Goal: Task Accomplishment & Management: Complete application form

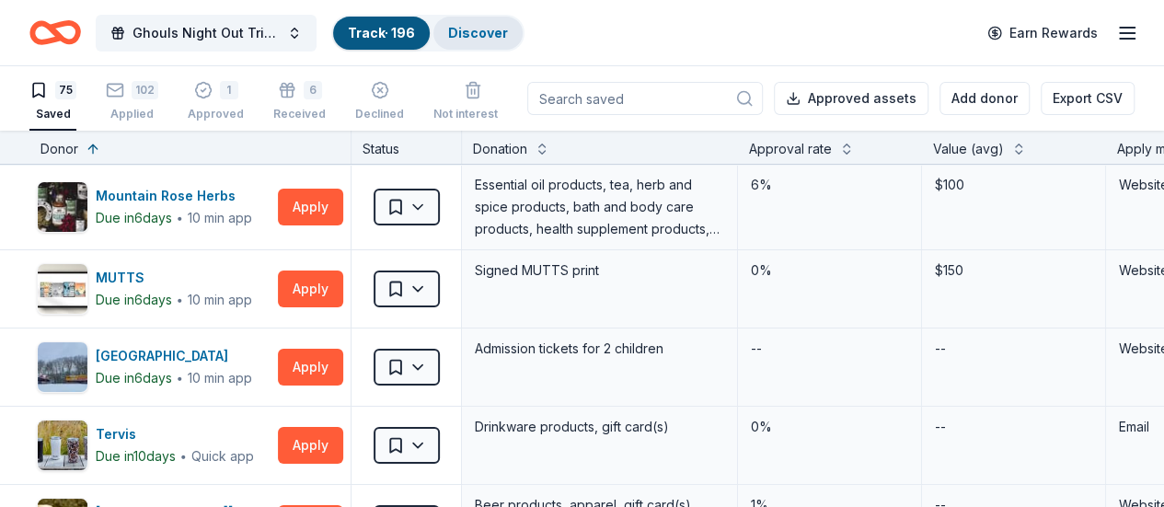
click at [462, 40] on div "Discover" at bounding box center [477, 33] width 89 height 33
click at [485, 33] on link "Discover" at bounding box center [478, 33] width 60 height 16
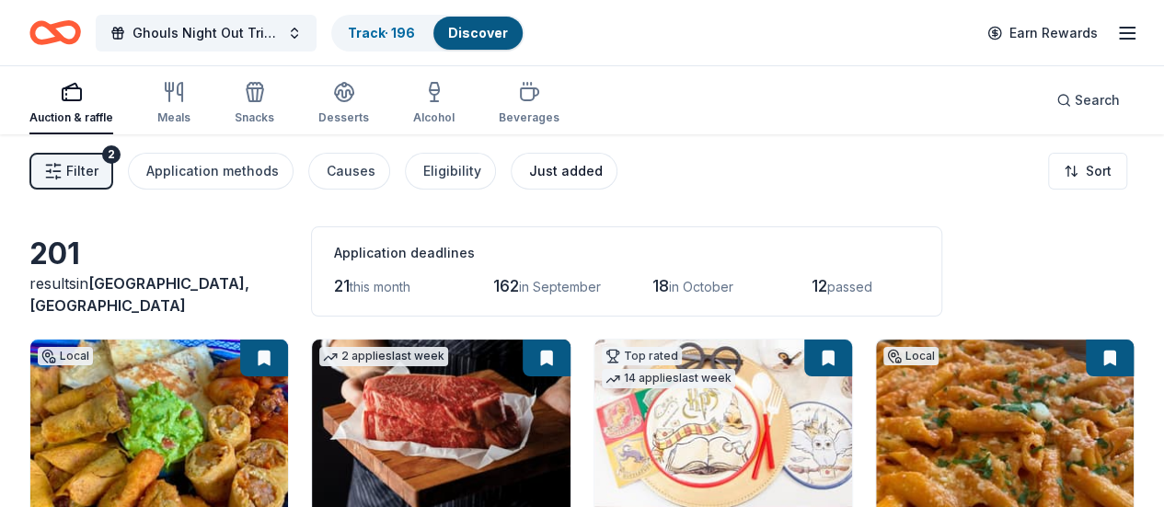
click at [577, 175] on div "Just added" at bounding box center [566, 171] width 74 height 22
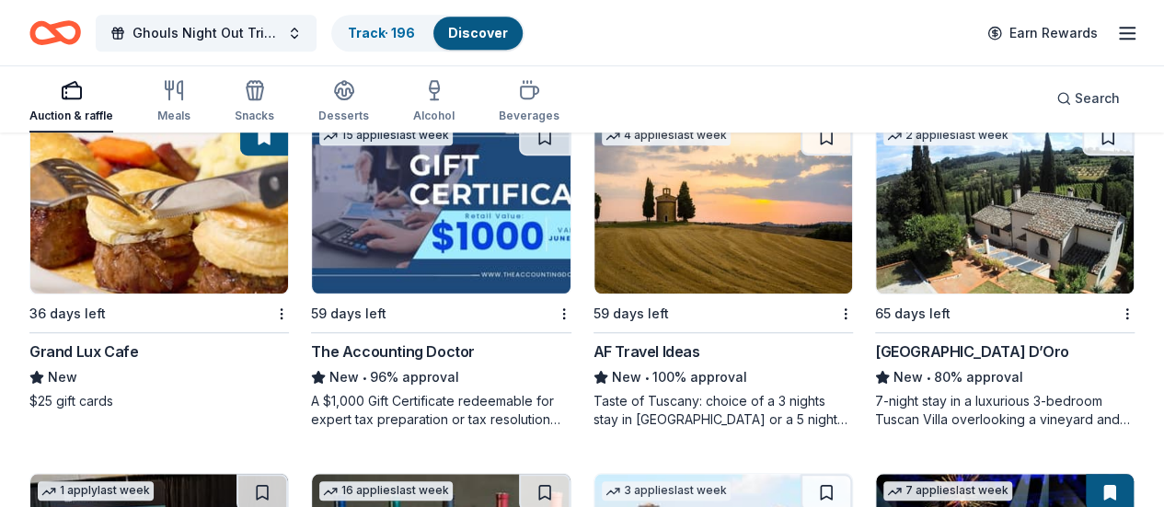
scroll to position [580, 0]
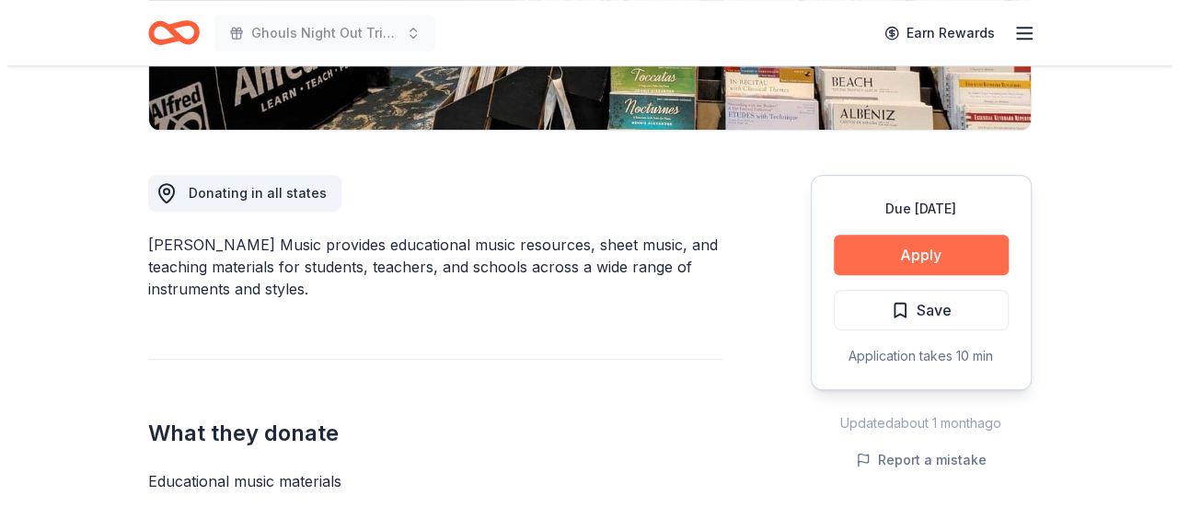
scroll to position [430, 0]
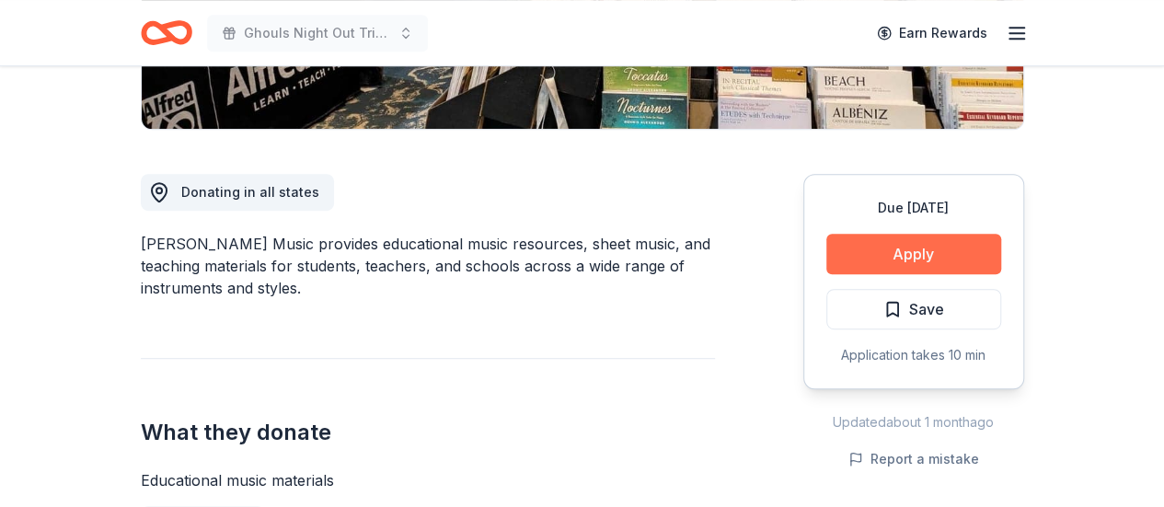
click at [893, 260] on button "Apply" at bounding box center [913, 254] width 175 height 40
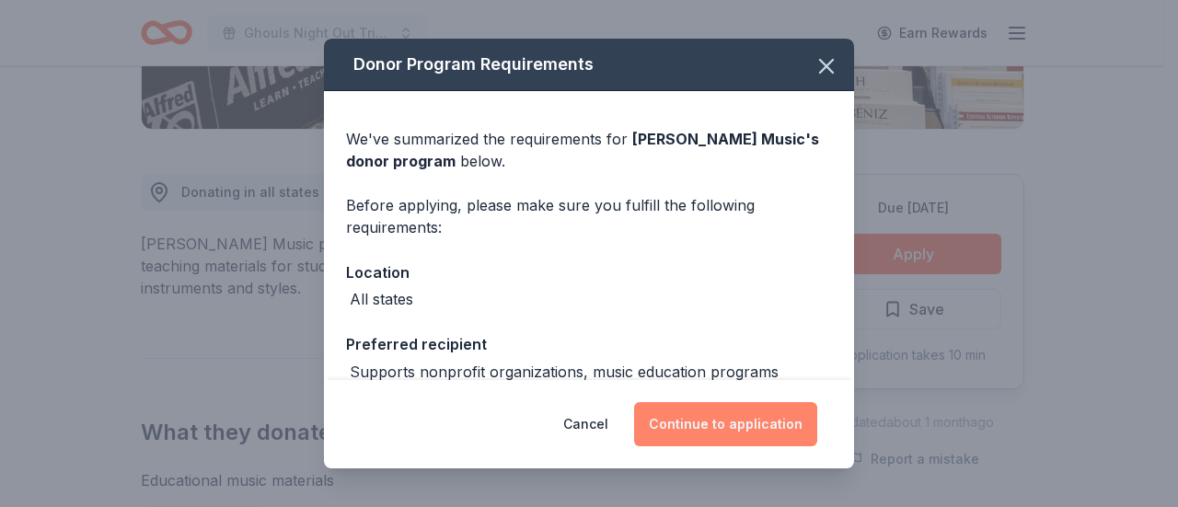
click at [686, 424] on button "Continue to application" at bounding box center [725, 424] width 183 height 44
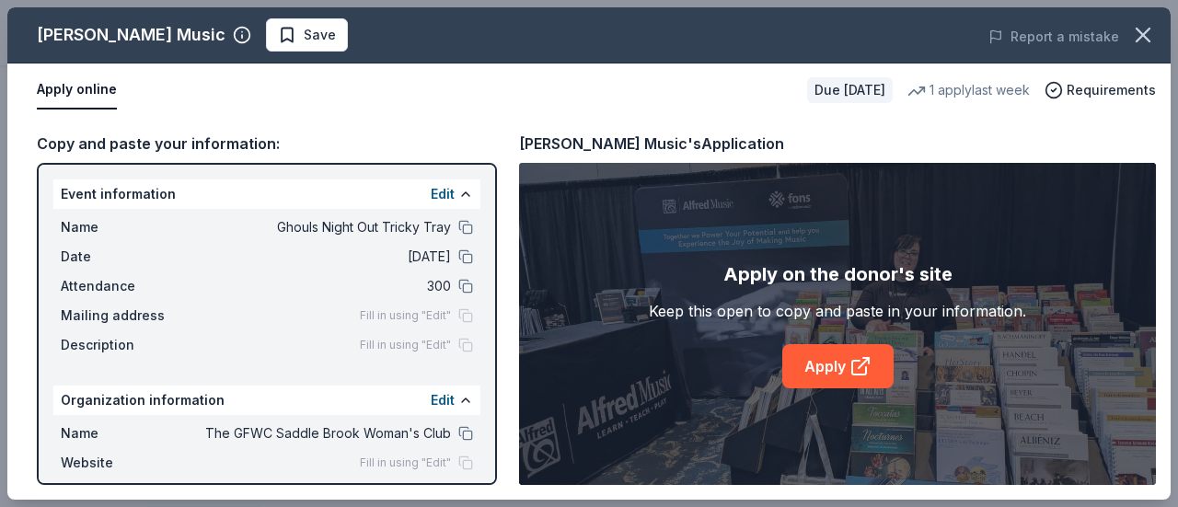
click at [841, 343] on div "Apply on the donor's site Keep this open to copy and paste in your information.…" at bounding box center [837, 324] width 377 height 129
click at [843, 369] on link "Apply" at bounding box center [837, 366] width 111 height 44
